Goal: Find specific page/section: Find specific page/section

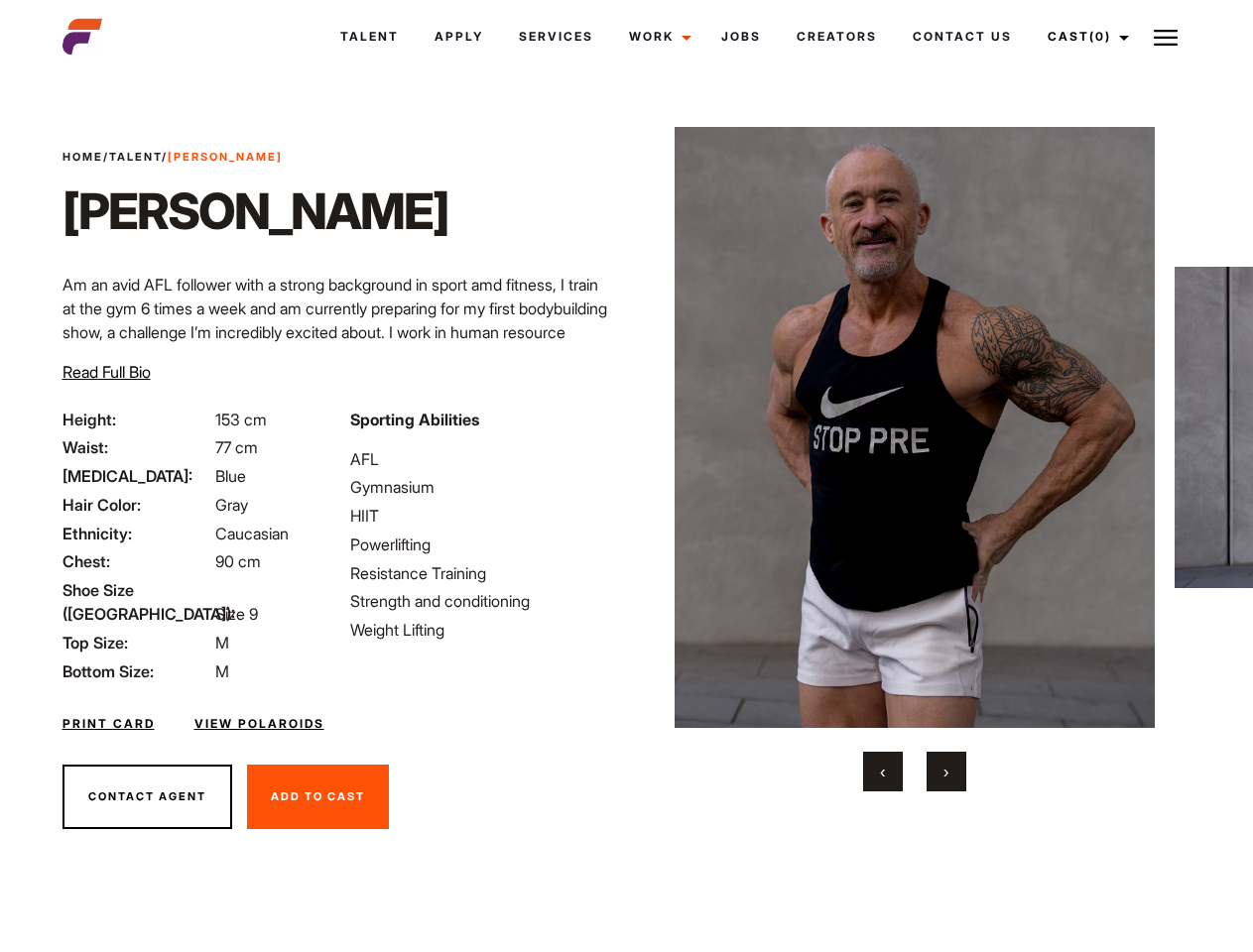
click at [1082, 37] on link "Cast (0)" at bounding box center [1085, 37] width 111 height 54
click at [1166, 37] on img at bounding box center [1166, 38] width 24 height 24
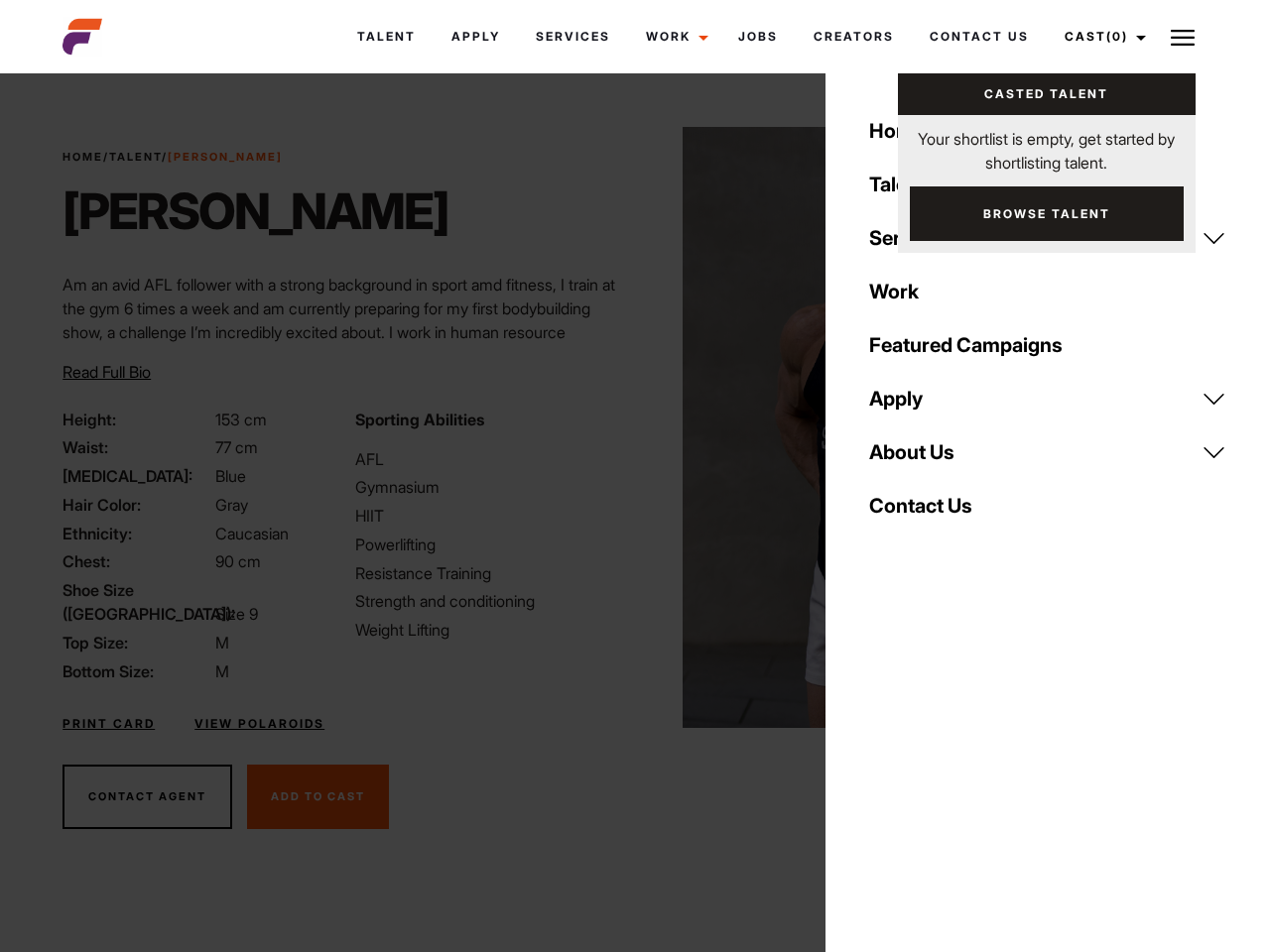
click at [914, 459] on img at bounding box center [924, 427] width 481 height 601
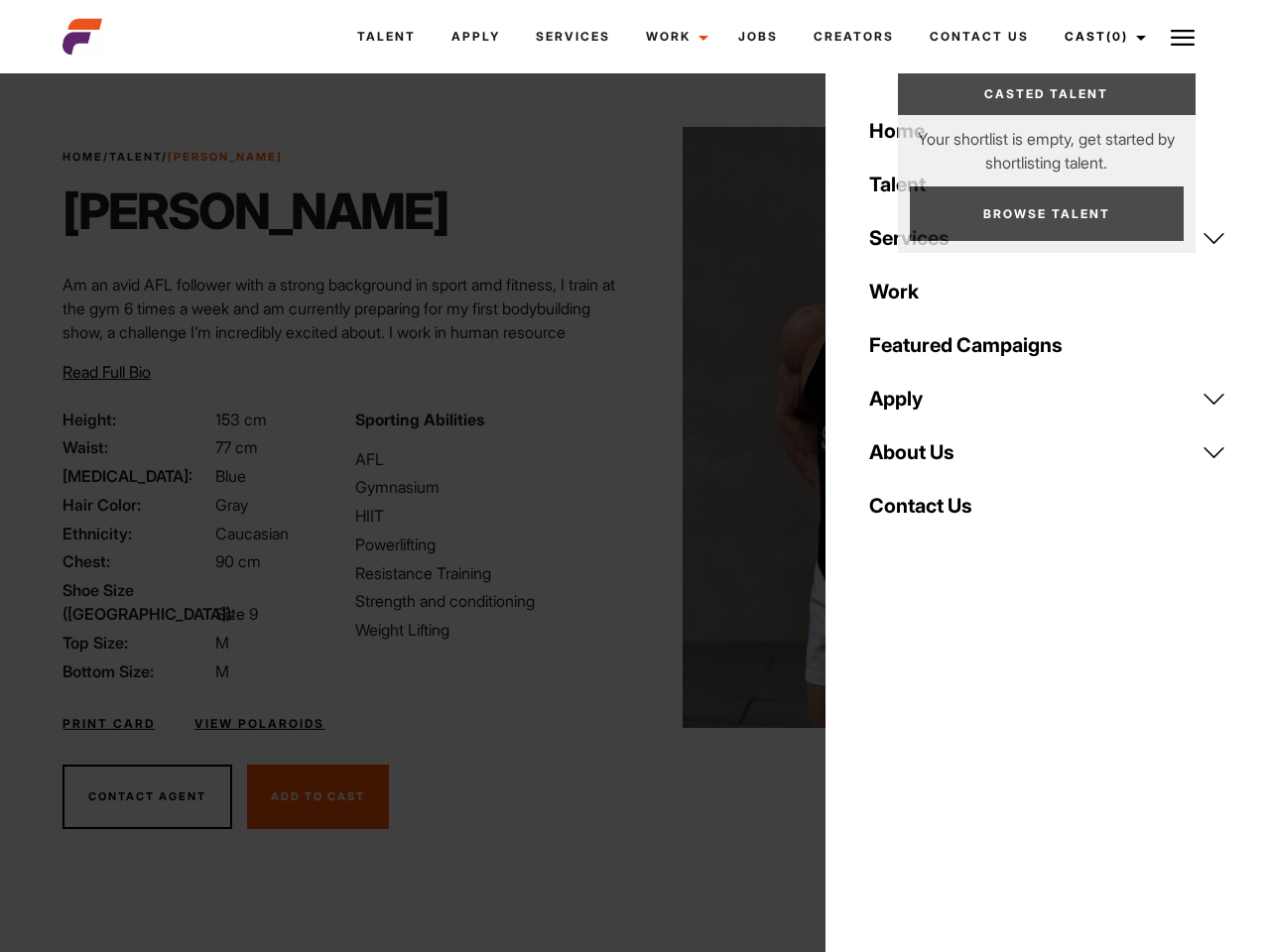
click at [626, 427] on div "Sporting Abilities AFL Gymnasium HIIT Powerlifting Resistance Training Strength…" at bounding box center [489, 546] width 292 height 275
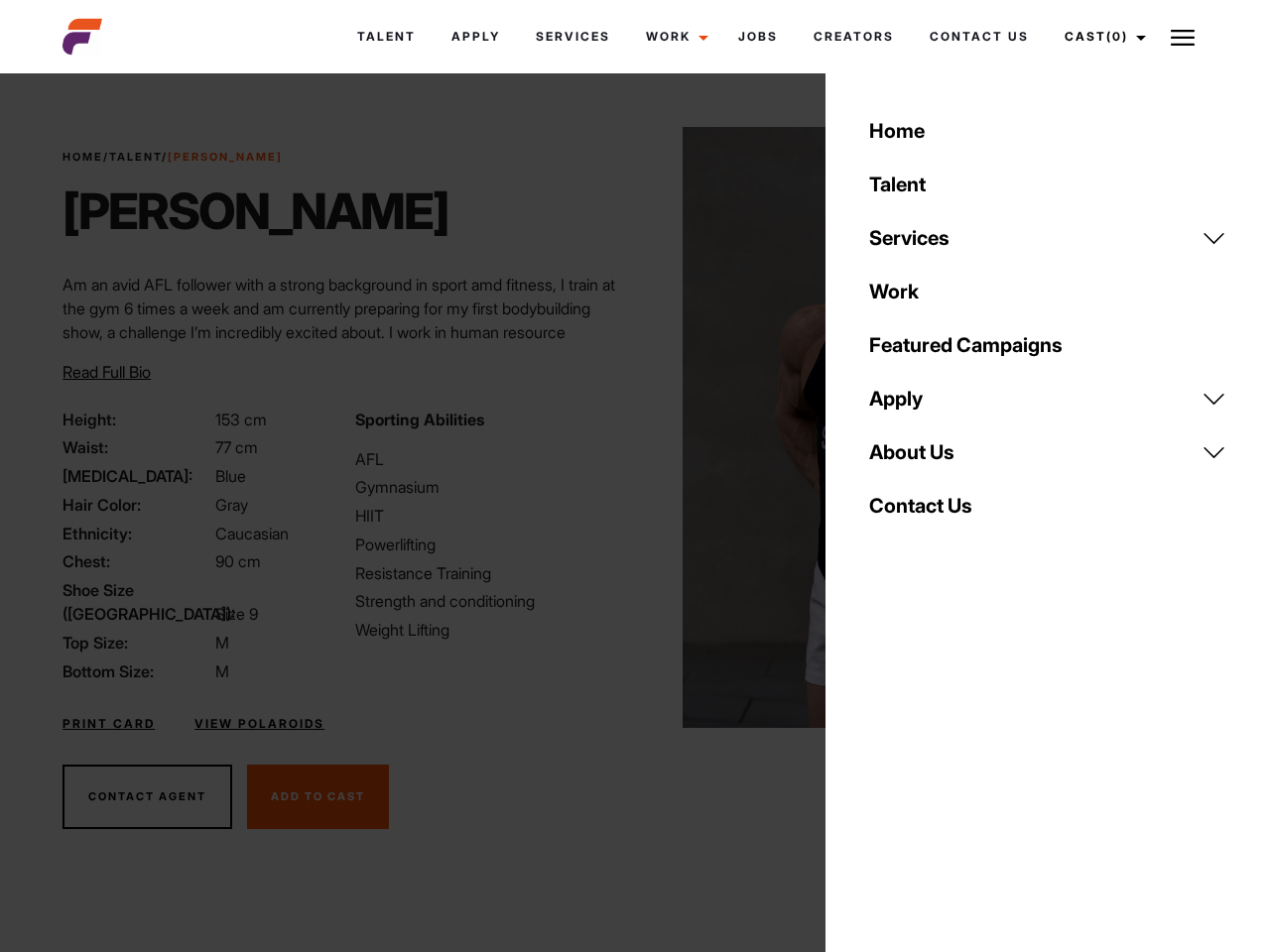
click at [884, 771] on div "Home Talent Services Talent Casting Photography Videography Creative Hair and M…" at bounding box center [1047, 476] width 444 height 952
click at [947, 771] on div "Home Talent Services Talent Casting Photography Videography Creative Hair and M…" at bounding box center [1047, 476] width 444 height 952
